Goal: Information Seeking & Learning: Learn about a topic

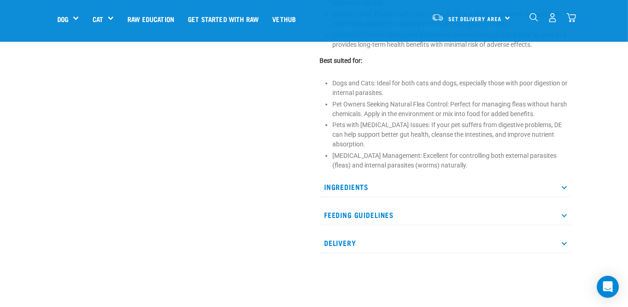
scroll to position [550, 0]
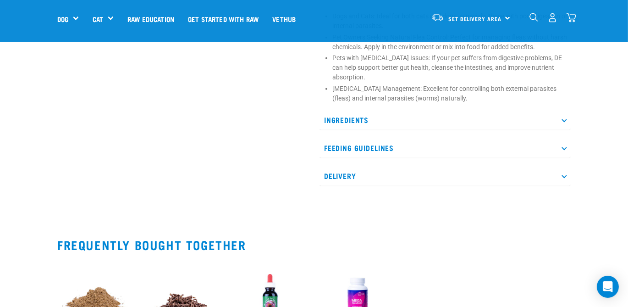
click at [350, 146] on p "Feeding Guidelines" at bounding box center [445, 148] width 251 height 21
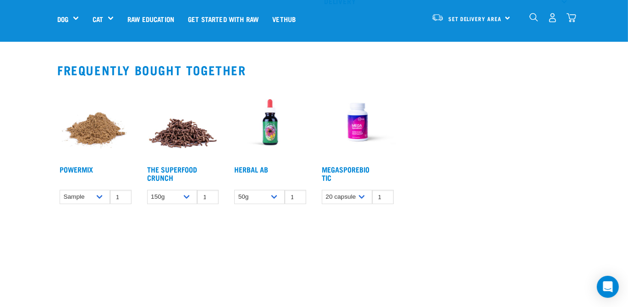
scroll to position [917, 0]
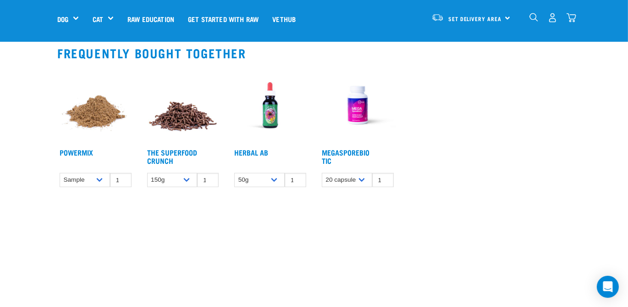
click at [271, 122] on img at bounding box center [270, 105] width 77 height 77
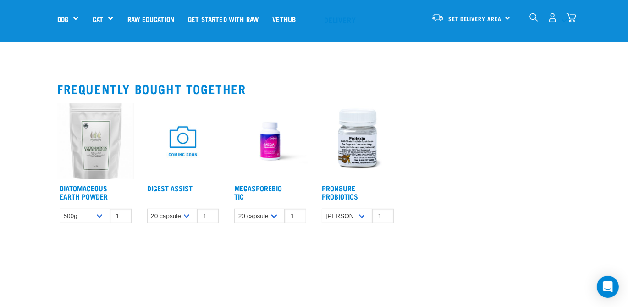
scroll to position [433, 0]
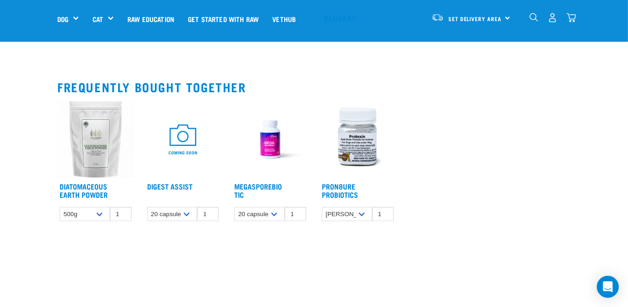
click at [359, 145] on img at bounding box center [358, 139] width 77 height 77
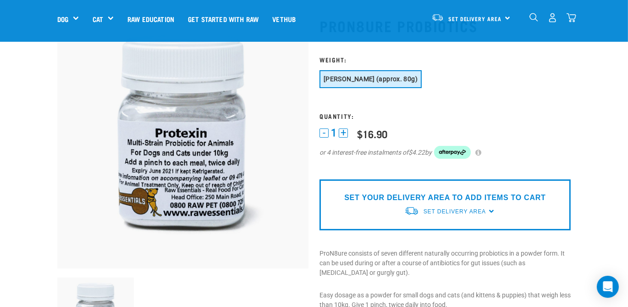
scroll to position [66, 0]
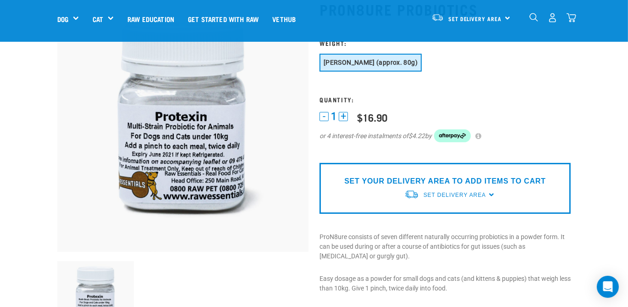
click at [569, 111] on div "1 - 1 + 0 100 $16.90 or 4 interest-free instalments of $4.22 by" at bounding box center [445, 132] width 251 height 44
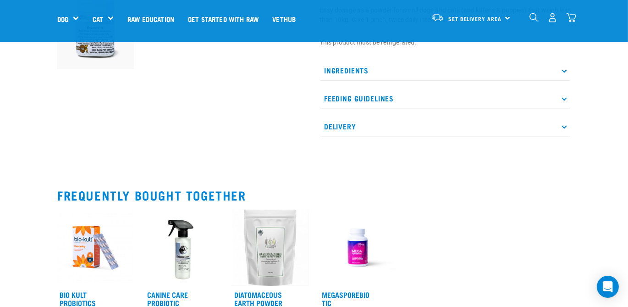
click at [408, 204] on div "Bio Kult Probiotics (Advanced Multistrain Formulation) $15.76 $30.40 1 0 100 0 …" at bounding box center [314, 283] width 525 height 159
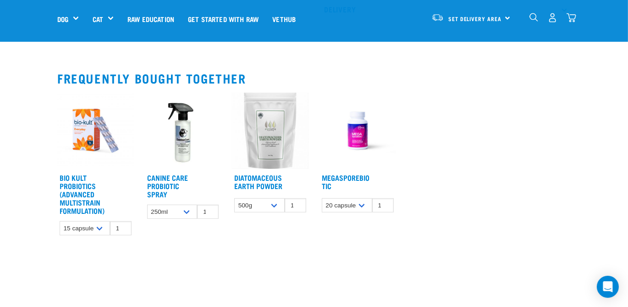
scroll to position [468, 0]
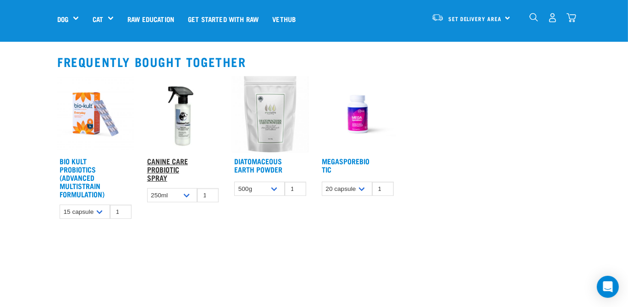
click at [171, 165] on link "Canine Care Probiotic Spray" at bounding box center [167, 169] width 41 height 21
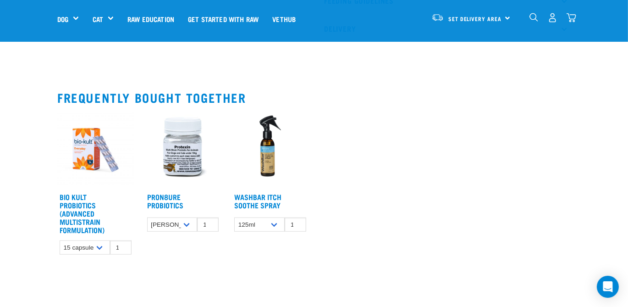
scroll to position [683, 0]
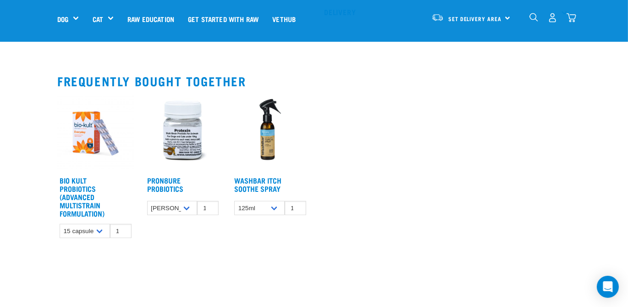
click at [88, 121] on img at bounding box center [95, 133] width 77 height 77
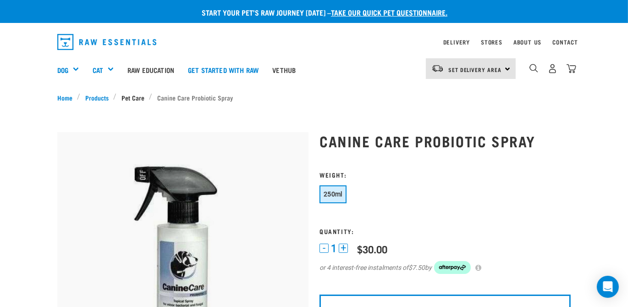
click at [128, 96] on link "Pet Care" at bounding box center [133, 98] width 33 height 10
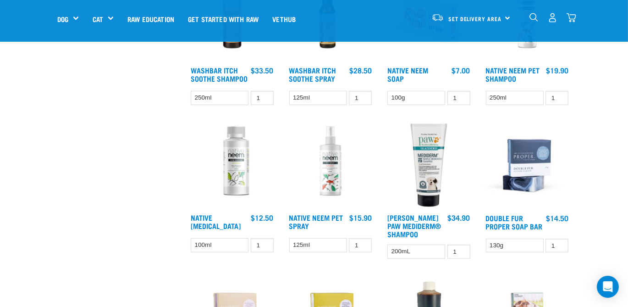
scroll to position [333, 0]
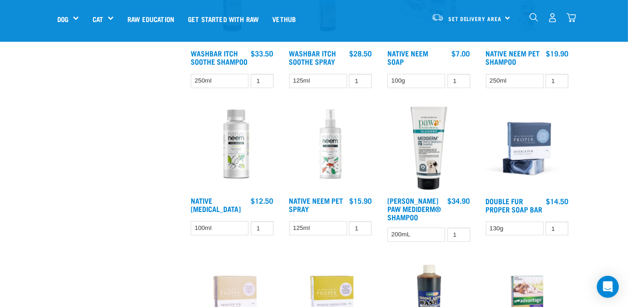
click at [233, 148] on img at bounding box center [232, 149] width 88 height 88
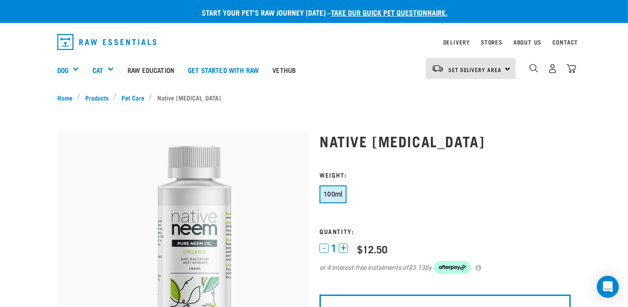
click at [100, 206] on img at bounding box center [182, 257] width 251 height 251
click at [289, 68] on link "Vethub" at bounding box center [283, 69] width 37 height 37
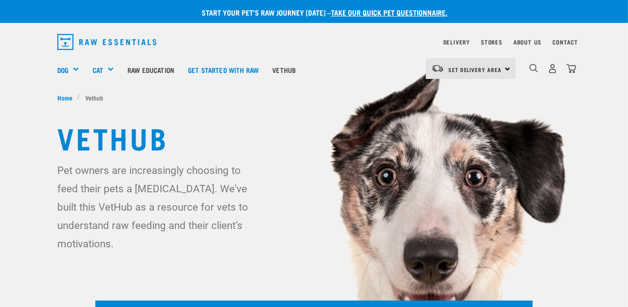
click at [19, 133] on img at bounding box center [314, 188] width 628 height 377
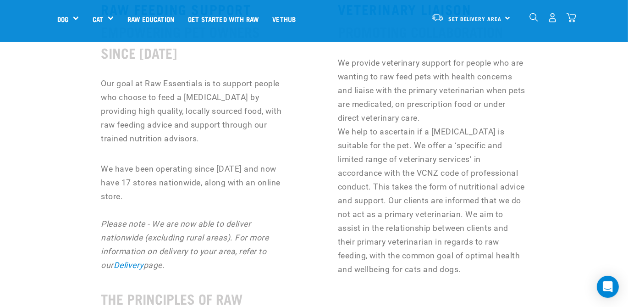
scroll to position [467, 0]
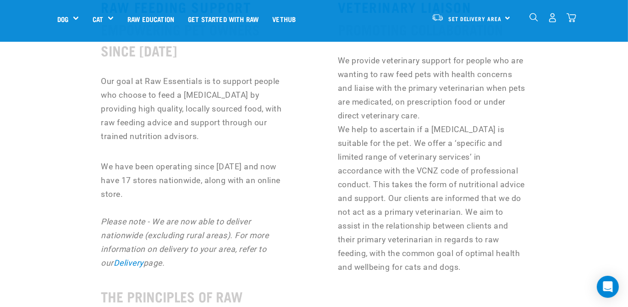
click at [573, 187] on div "RAW FEEDING SUPPORT EMPOWERING PET OWNERS SINCE 2008 Our goal at Raw Essentials…" at bounding box center [314, 310] width 525 height 698
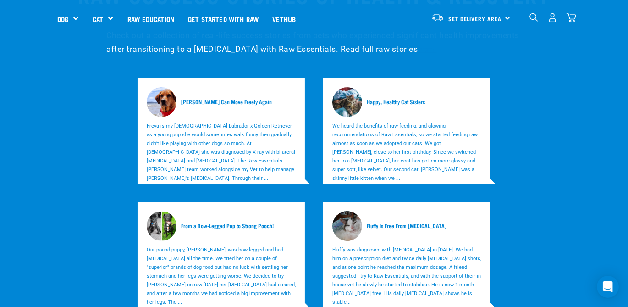
scroll to position [3001, 0]
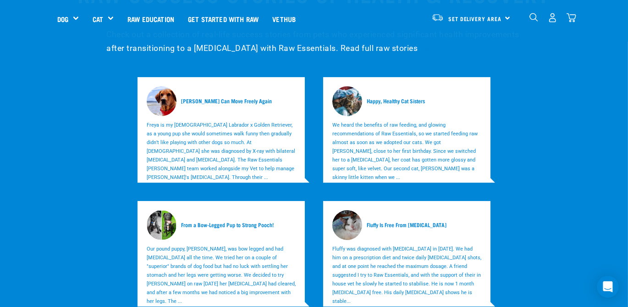
click at [215, 244] on p "Our pound puppy, Sadie, was bow legged and had diarrhea all the time. We tried …" at bounding box center [221, 274] width 149 height 61
click at [228, 244] on p "Our pound puppy, Sadie, was bow legged and had diarrhea all the time. We tried …" at bounding box center [221, 274] width 149 height 61
click at [167, 210] on img at bounding box center [162, 225] width 30 height 30
click at [206, 221] on h5 "From a Bow-Legged Pup to Strong Pooch!" at bounding box center [227, 225] width 93 height 8
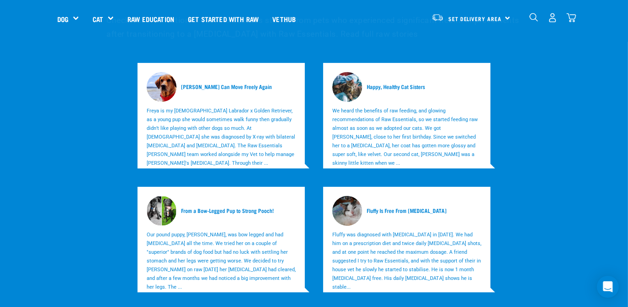
scroll to position [2984, 0]
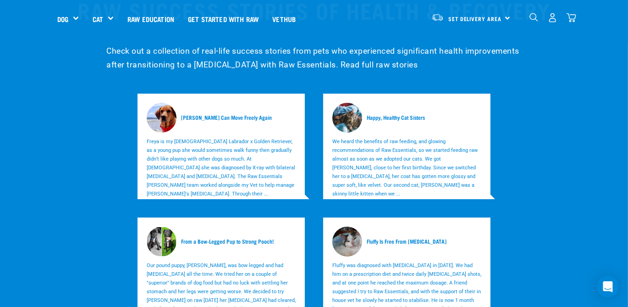
click at [214, 237] on h5 "From a Bow-Legged Pup to Strong Pooch!" at bounding box center [227, 241] width 93 height 8
click at [572, 116] on div "Freya Can Move Freely Again Freya is my 4 year old Labrador x Golden Retriever,…" at bounding box center [314, 269] width 528 height 371
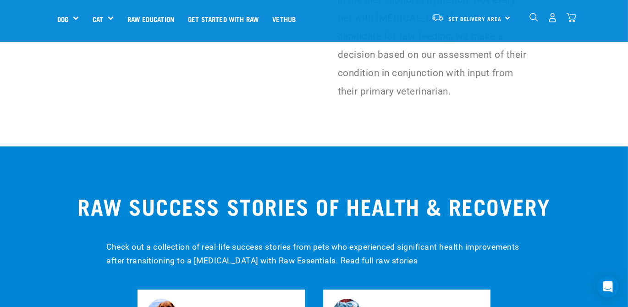
scroll to position [2784, 0]
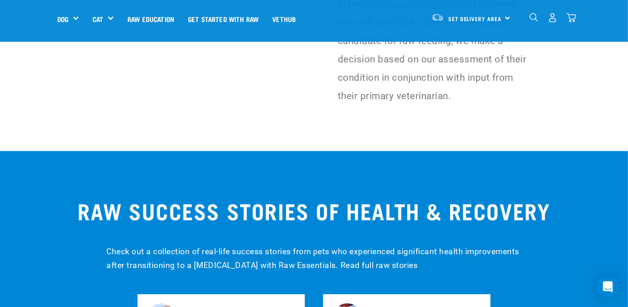
click at [355, 244] on p "Check out a collection of real-life success stories from pets who experienced s…" at bounding box center [313, 258] width 415 height 28
click at [312, 198] on h2 "RAW SUCCESS STORIES OF HEALTH & RECOVERY" at bounding box center [314, 210] width 628 height 25
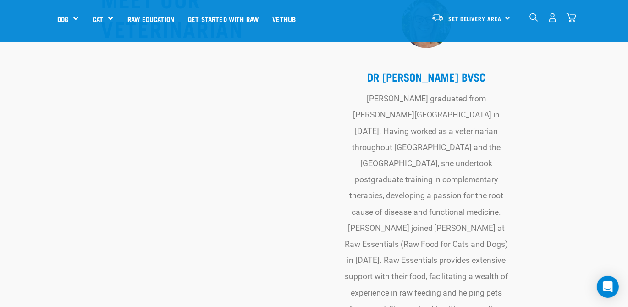
scroll to position [3551, 0]
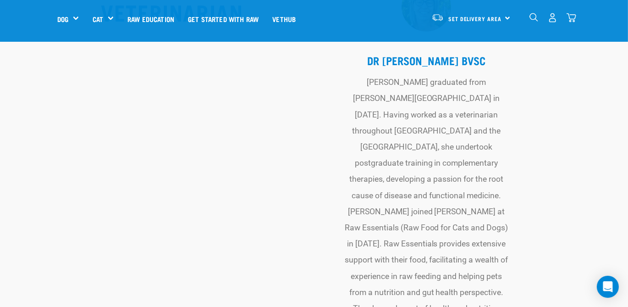
click at [570, 173] on div "MEET OUR VETERINARIAN DR REBECCA BROWN BVSc Rebecca graduated from Massey Unive…" at bounding box center [314, 183] width 525 height 445
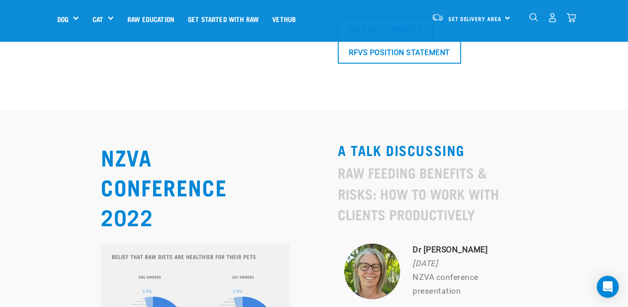
scroll to position [4451, 0]
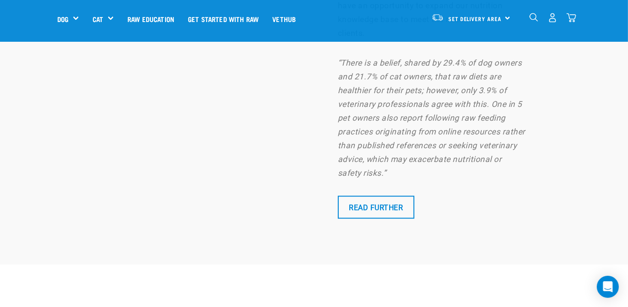
scroll to position [4885, 0]
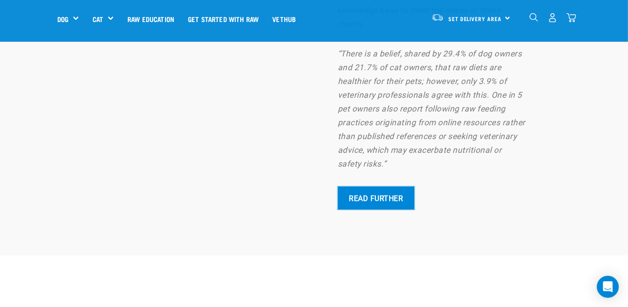
click at [375, 187] on link "Read Further" at bounding box center [376, 198] width 77 height 23
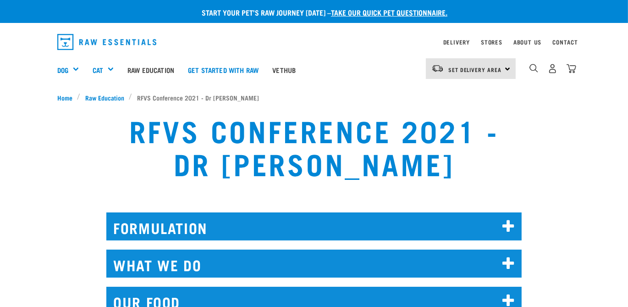
click at [591, 164] on div "RFVS Conference 2021 - Dr Rebecca Brown" at bounding box center [314, 154] width 617 height 92
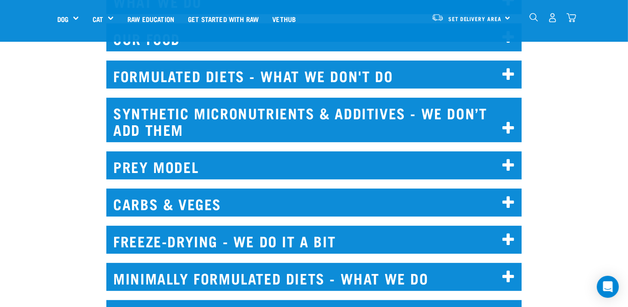
scroll to position [283, 0]
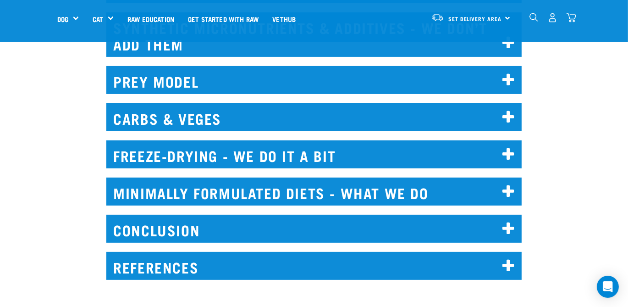
click at [200, 118] on h2 "CARBS & VEGES" at bounding box center [313, 117] width 415 height 28
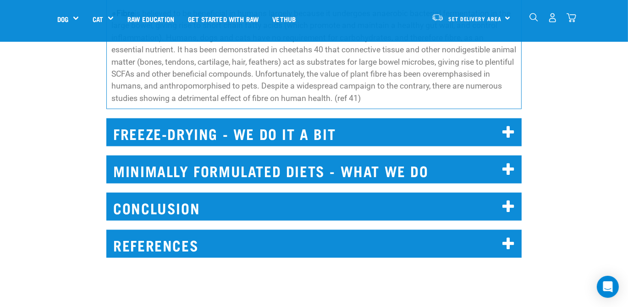
scroll to position [1217, 0]
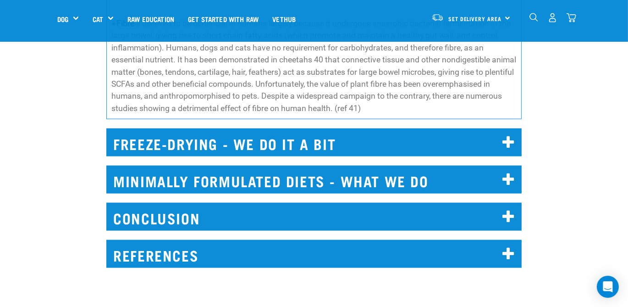
click at [220, 129] on h2 "FREEZE-DRYING - WE DO IT A BIT" at bounding box center [313, 142] width 415 height 28
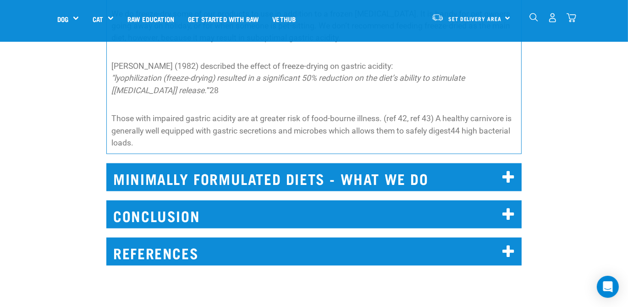
scroll to position [1367, 0]
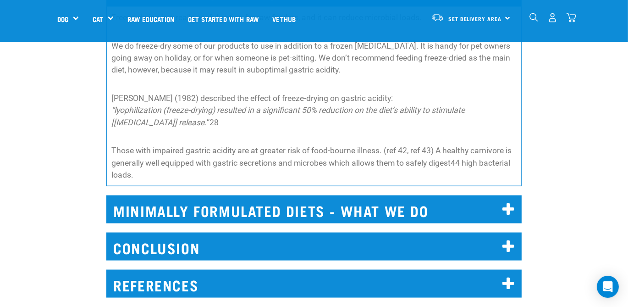
click at [204, 199] on h2 "MINIMALLY FORMULATED DIETS - WHAT WE DO" at bounding box center [313, 209] width 415 height 28
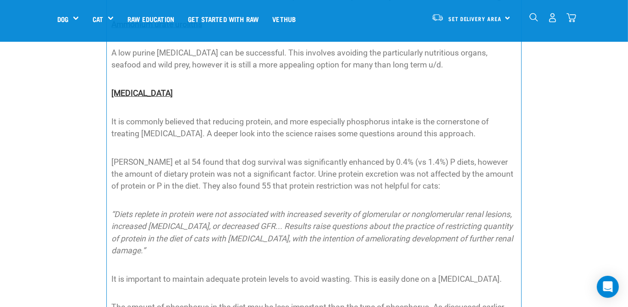
scroll to position [4001, 0]
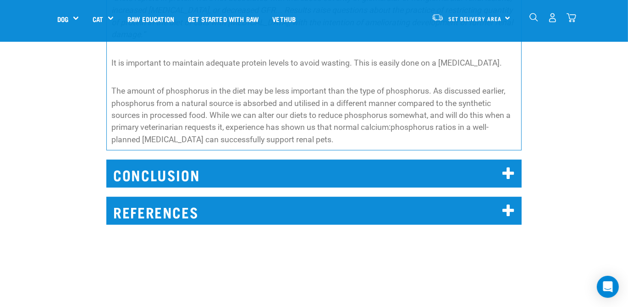
scroll to position [4218, 0]
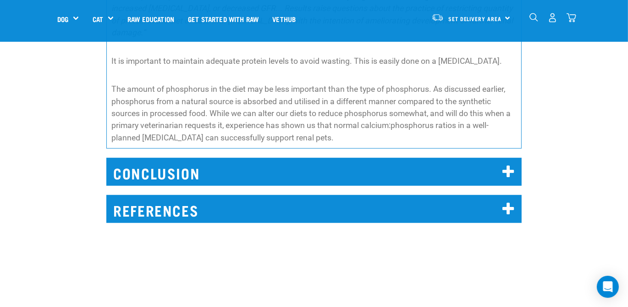
click at [166, 174] on h2 "CONCLUSION" at bounding box center [313, 172] width 415 height 28
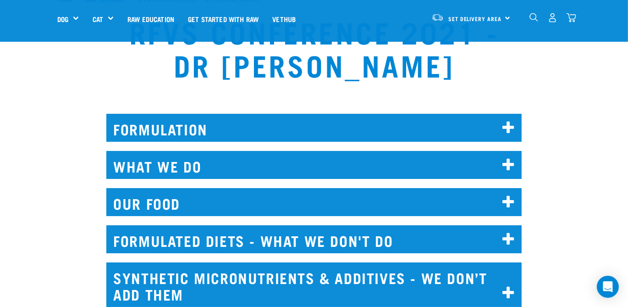
scroll to position [21, 0]
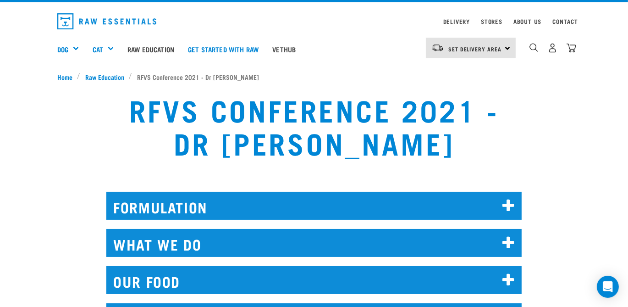
click at [174, 207] on h2 "FORMULATION" at bounding box center [313, 206] width 415 height 28
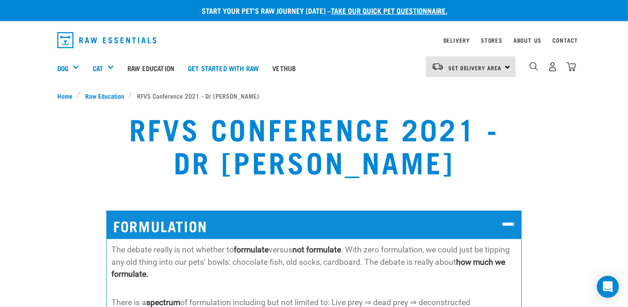
scroll to position [0, 0]
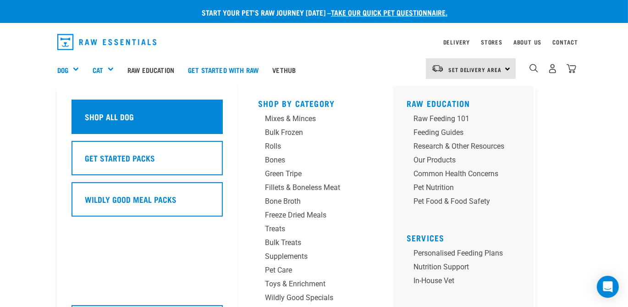
click at [95, 111] on h5 "Shop All Dog" at bounding box center [109, 116] width 49 height 12
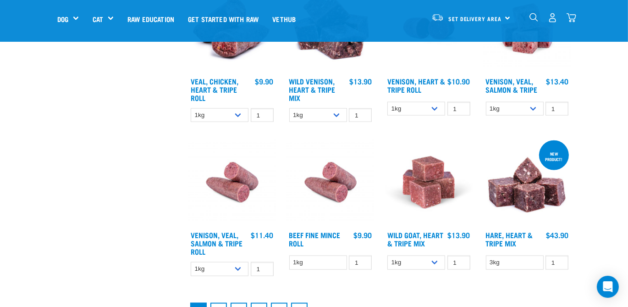
scroll to position [1167, 0]
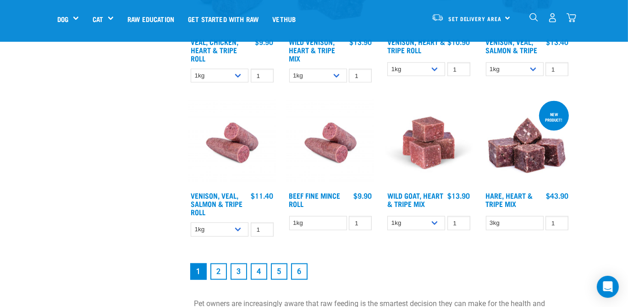
click at [219, 268] on link "2" at bounding box center [218, 271] width 17 height 17
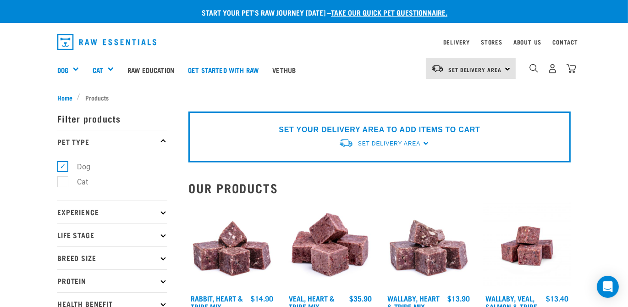
click at [363, 12] on link "take our quick pet questionnaire." at bounding box center [389, 12] width 116 height 4
